Goal: Task Accomplishment & Management: Use online tool/utility

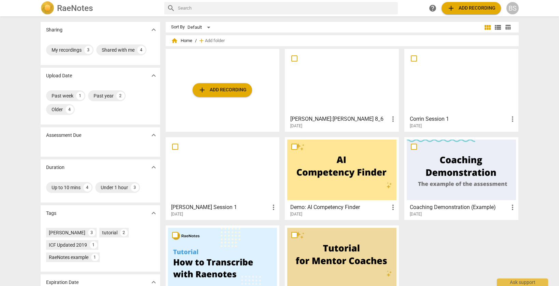
click at [214, 91] on span "add Add recording" at bounding box center [222, 90] width 49 height 8
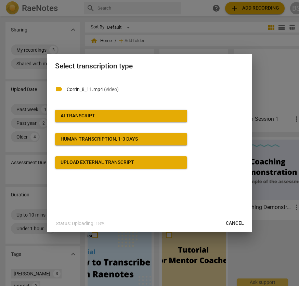
click at [108, 117] on span "AI Transcript" at bounding box center [120, 115] width 121 height 7
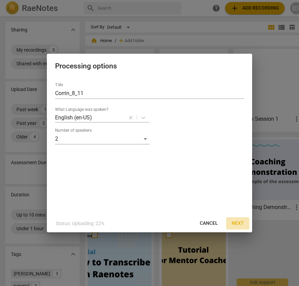
click at [239, 223] on span "Next" at bounding box center [237, 223] width 12 height 7
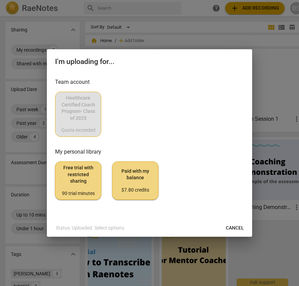
click at [91, 112] on div "Healthcare Certified Coach Program- Class of 2025 Quota exceeded" at bounding box center [149, 114] width 189 height 45
click at [78, 109] on div "Healthcare Certified Coach Program- Class of 2025 Quota exceeded" at bounding box center [149, 114] width 189 height 45
click at [85, 109] on div "Healthcare Certified Coach Program- Class of 2025 Quota exceeded" at bounding box center [149, 114] width 189 height 45
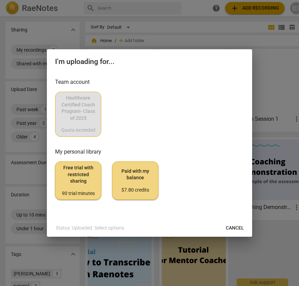
click at [135, 175] on span "Paid with my balance $7.80 credits" at bounding box center [135, 181] width 35 height 26
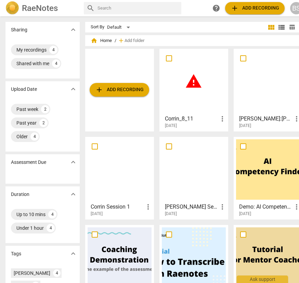
click at [195, 101] on div "warning" at bounding box center [194, 81] width 64 height 60
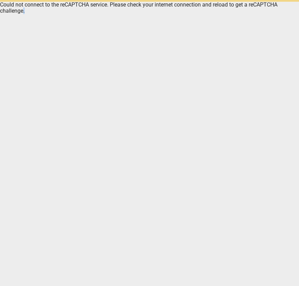
click at [195, 14] on html "Ask support Could not connect to the reCAPTCHA service. Please check your inter…" at bounding box center [149, 7] width 299 height 14
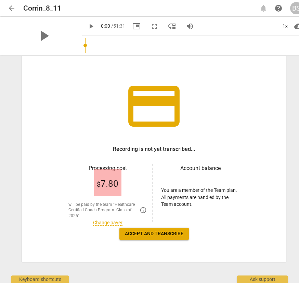
scroll to position [25, 0]
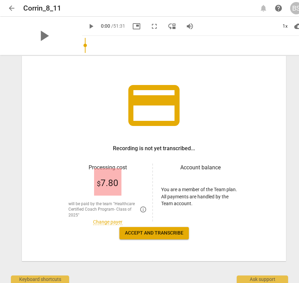
click at [150, 233] on span "Accept and transcribe" at bounding box center [154, 233] width 58 height 7
click at [103, 222] on link "Change payer" at bounding box center [107, 222] width 29 height 6
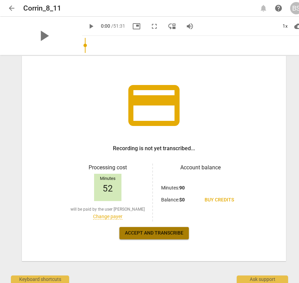
click at [153, 233] on span "Accept and transcribe" at bounding box center [154, 233] width 58 height 7
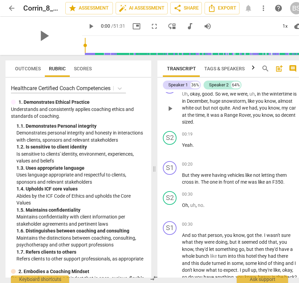
scroll to position [0, 0]
